Goal: Task Accomplishment & Management: Manage account settings

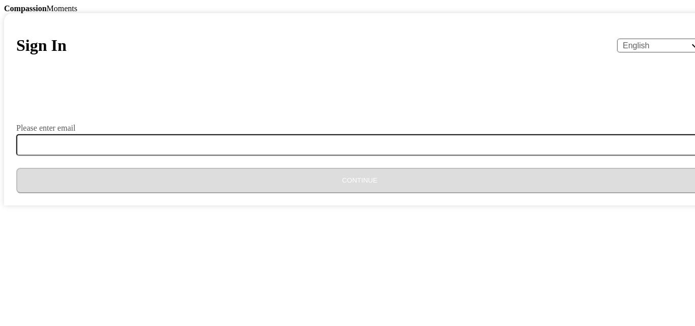
click at [104, 63] on body "Compassion Moments Sign In English Español Français አማርኛ ဗမာ bahasa Indonesia O…" at bounding box center [347, 104] width 687 height 201
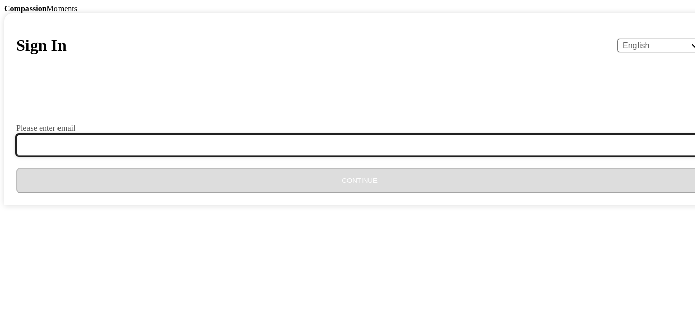
click at [247, 156] on input "Please enter email" at bounding box center [365, 144] width 699 height 21
type input "[EMAIL_ADDRESS][DOMAIN_NAME]"
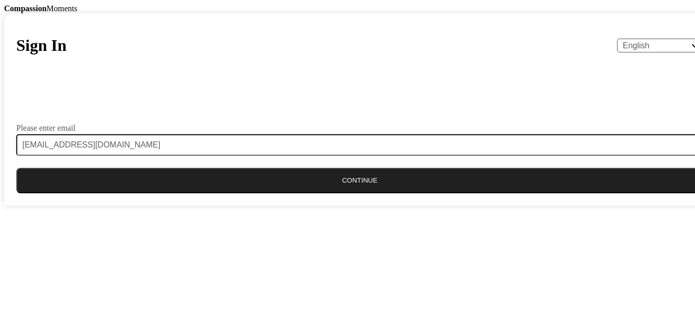
click at [354, 193] on button "Continue" at bounding box center [359, 180] width 687 height 25
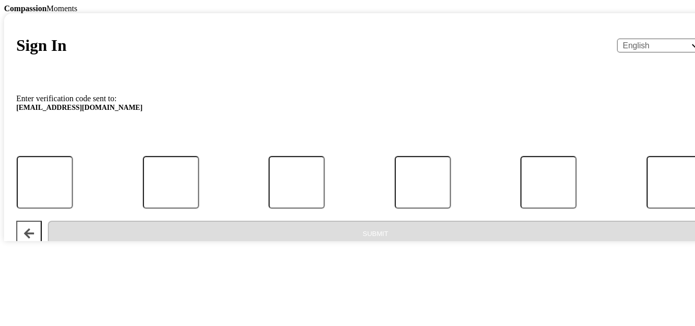
click at [259, 116] on p "Enter verification code sent to: [EMAIL_ADDRESS][DOMAIN_NAME]" at bounding box center [359, 106] width 687 height 22
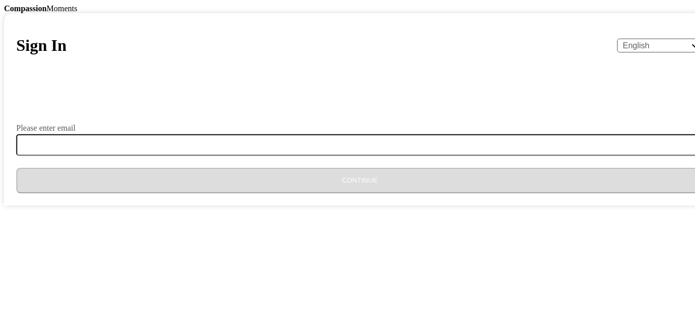
click at [75, 132] on label "Please enter email" at bounding box center [45, 128] width 59 height 8
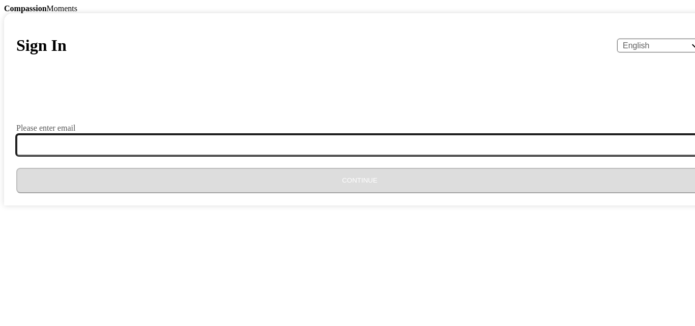
click at [252, 156] on input "Please enter email" at bounding box center [365, 144] width 699 height 21
click at [249, 156] on input "Please enter email" at bounding box center [365, 144] width 699 height 21
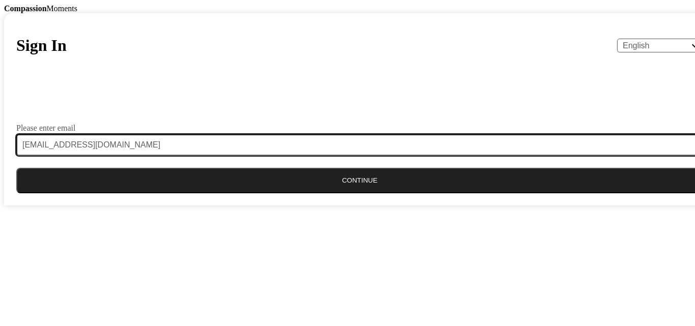
type input "[EMAIL_ADDRESS][DOMAIN_NAME]"
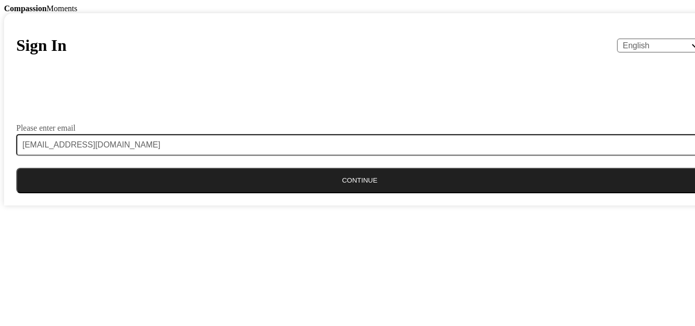
click at [346, 193] on button "Continue" at bounding box center [359, 180] width 687 height 25
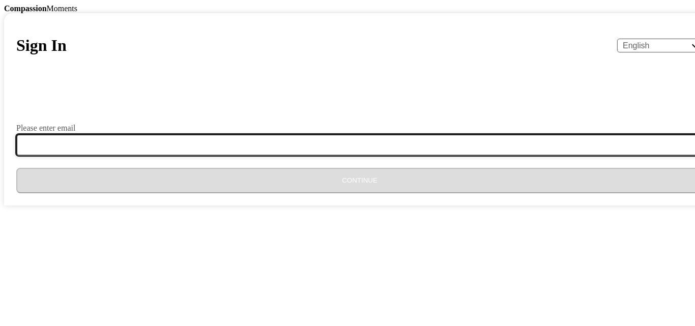
click at [245, 156] on input "Please enter email" at bounding box center [365, 144] width 699 height 21
type input "[EMAIL_ADDRESS][DOMAIN_NAME]"
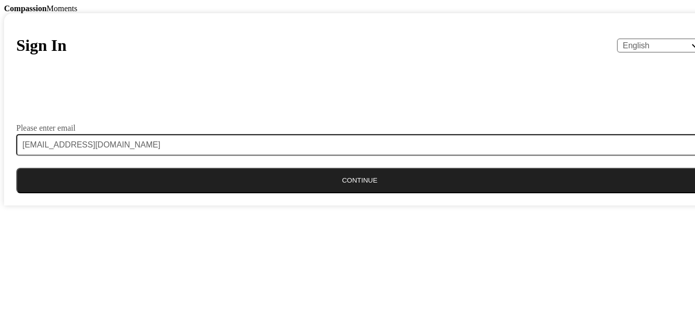
click at [348, 193] on button "Continue" at bounding box center [359, 180] width 687 height 25
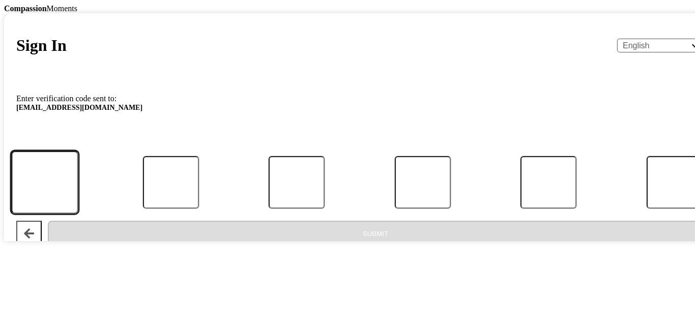
click at [78, 214] on input "Code" at bounding box center [44, 182] width 67 height 63
type input "3"
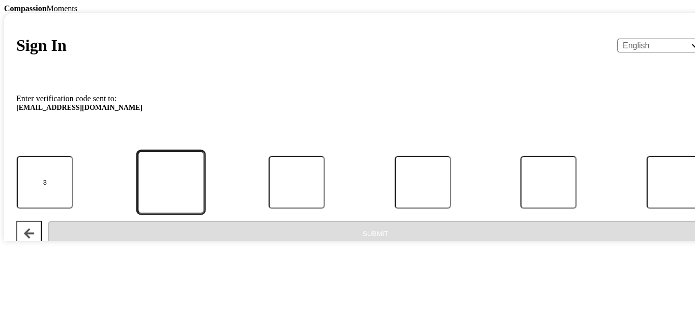
type input "5"
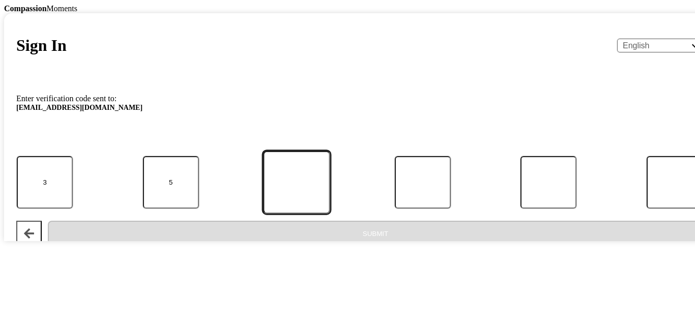
type input "4"
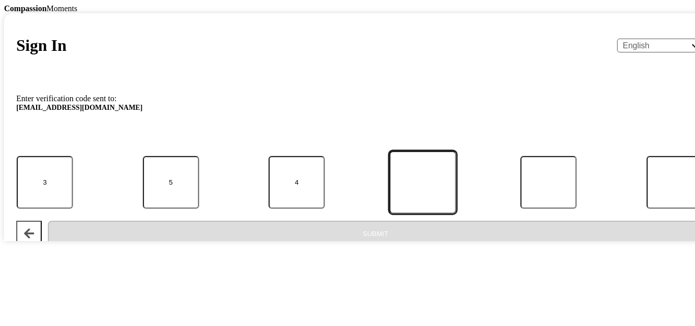
type input "3"
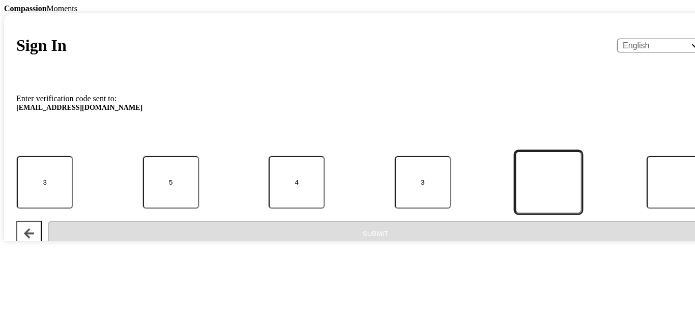
type input "3"
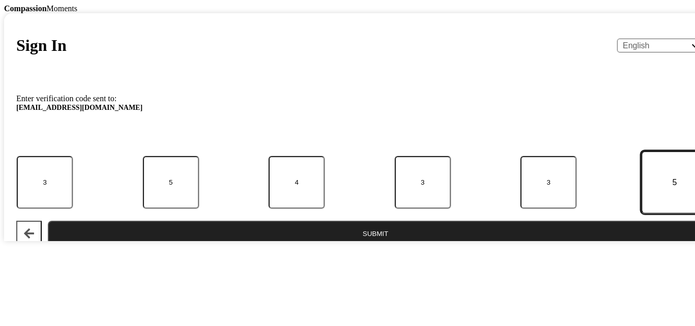
type input "5"
click at [361, 246] on button "Submit" at bounding box center [375, 233] width 655 height 25
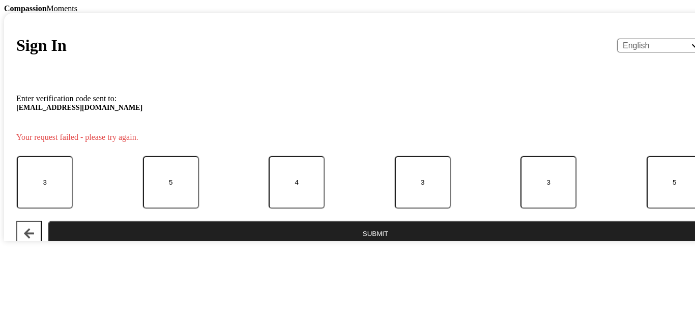
drag, startPoint x: 427, startPoint y: 159, endPoint x: 473, endPoint y: 183, distance: 51.6
click at [428, 160] on div "Sign In English Español Français አማርኛ ဗမာ bahasa Indonesia Oromiffa Português ස…" at bounding box center [359, 127] width 711 height 228
click at [365, 246] on button "Submit" at bounding box center [375, 233] width 655 height 25
click at [641, 214] on input "5" at bounding box center [674, 182] width 67 height 63
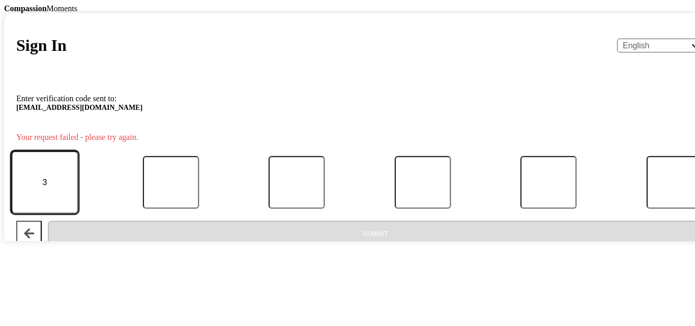
type input "8"
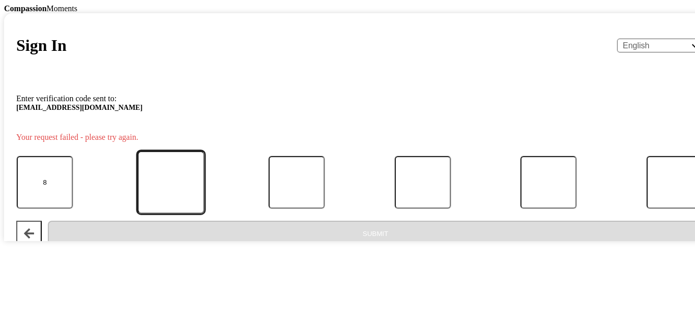
type input "7"
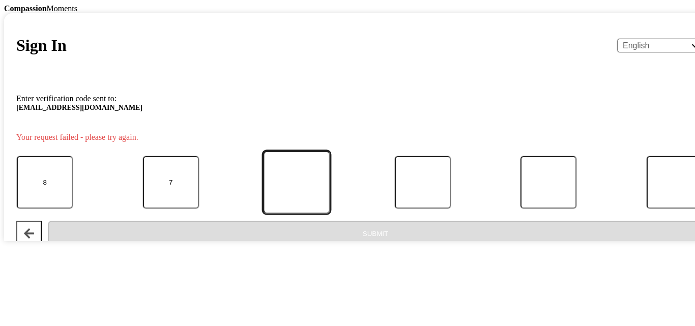
type input "1"
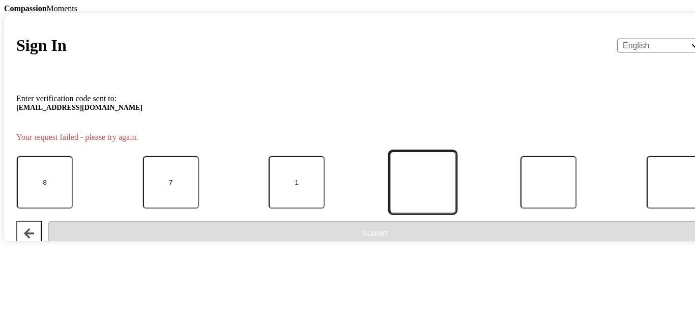
type input "5"
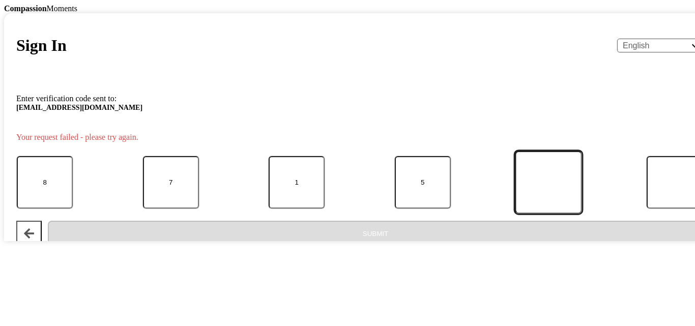
type input "3"
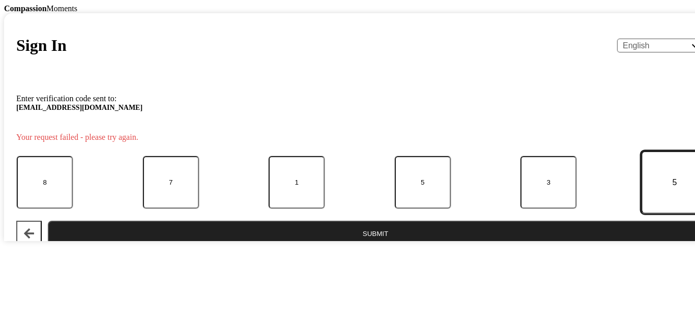
type input "5"
click at [366, 246] on button "Submit" at bounding box center [375, 233] width 655 height 25
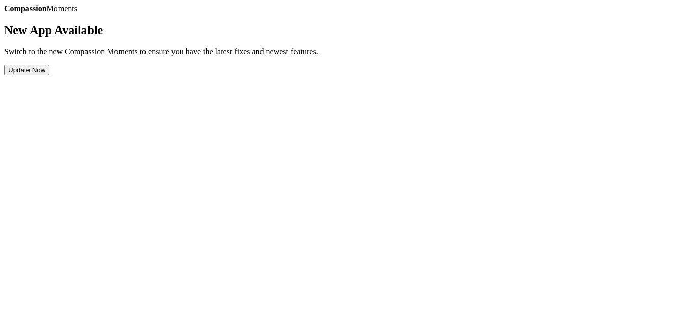
click at [49, 75] on button "Update Now" at bounding box center [26, 70] width 45 height 11
